Goal: Find specific page/section: Find specific page/section

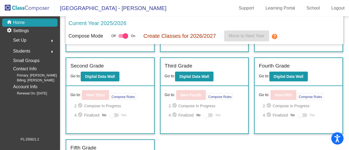
scroll to position [91, 0]
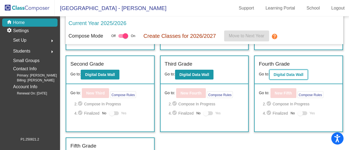
click at [289, 72] on button "Digital Data Wall" at bounding box center [289, 75] width 38 height 10
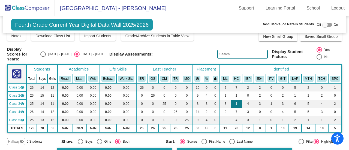
scroll to position [39, 0]
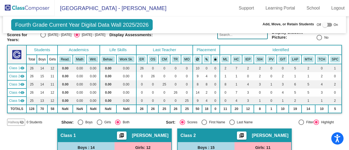
click at [16, 5] on img at bounding box center [27, 8] width 55 height 16
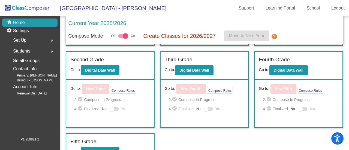
scroll to position [95, 0]
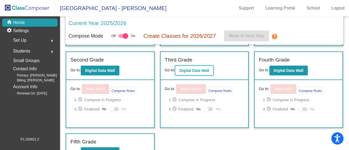
click at [197, 68] on b "Digital Data Wall" at bounding box center [195, 70] width 30 height 4
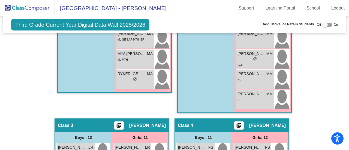
scroll to position [351, 0]
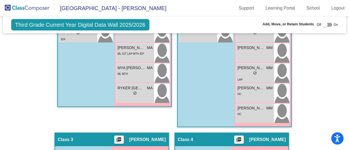
click at [28, 8] on img at bounding box center [27, 8] width 55 height 16
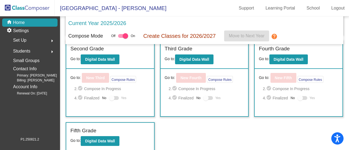
scroll to position [106, 0]
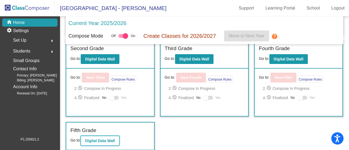
click at [97, 139] on b "Digital Data Wall" at bounding box center [100, 141] width 30 height 4
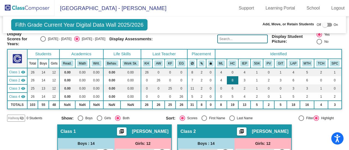
scroll to position [35, 0]
